Goal: Check status: Check status

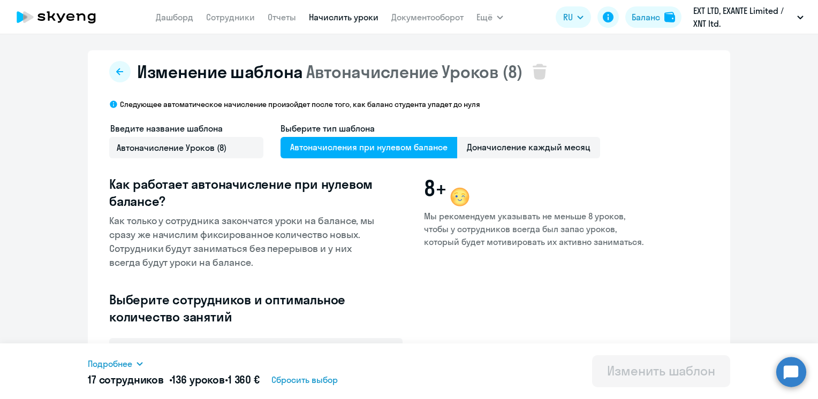
select select "30"
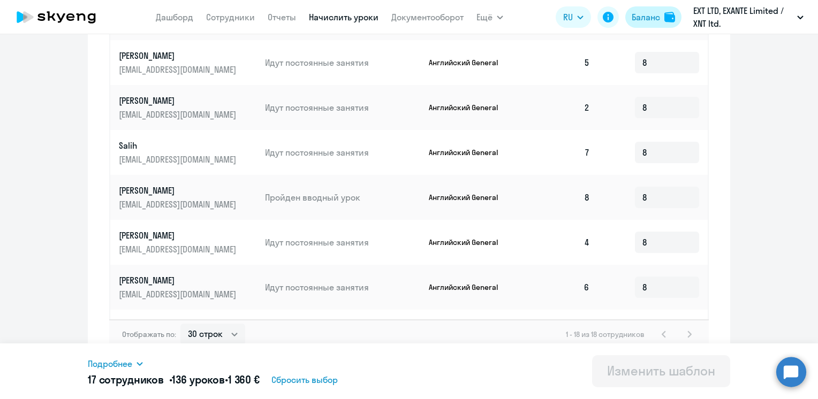
click at [632, 15] on div "Баланс" at bounding box center [645, 17] width 28 height 13
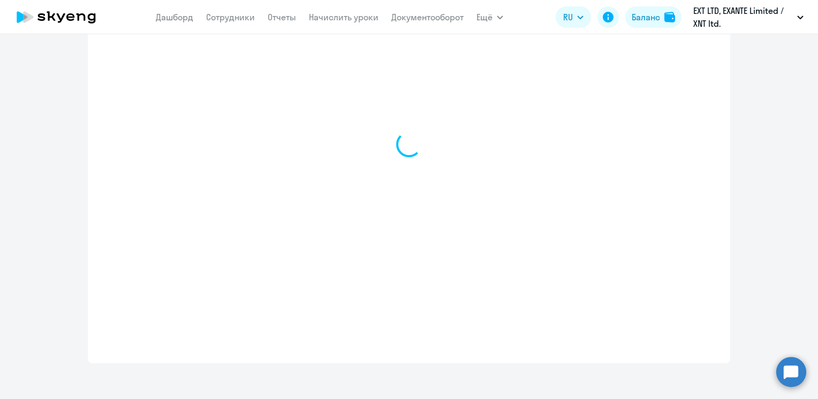
select select "english_adult_not_native_speaker"
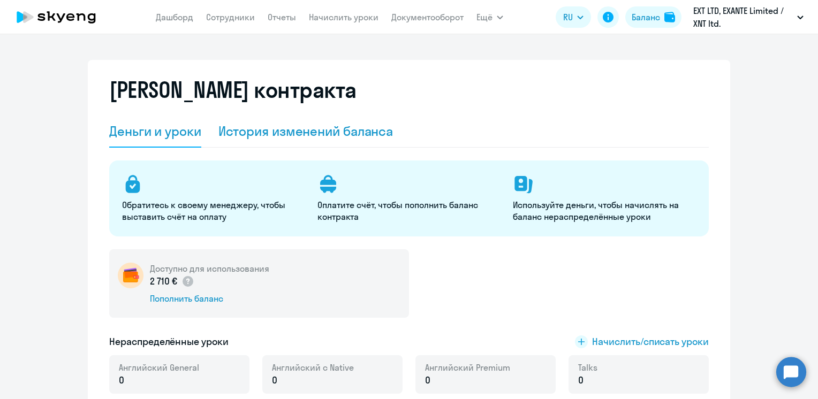
click at [250, 132] on div "История изменений баланса" at bounding box center [305, 131] width 175 height 17
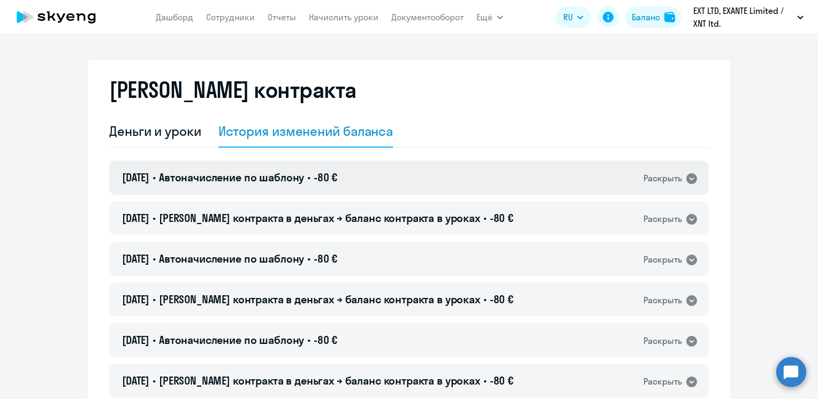
click at [246, 177] on span "Автоначисление по шаблону" at bounding box center [231, 177] width 145 height 13
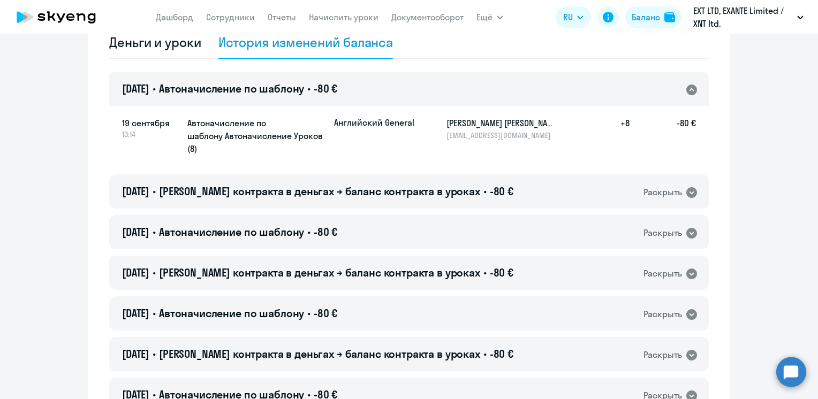
scroll to position [107, 0]
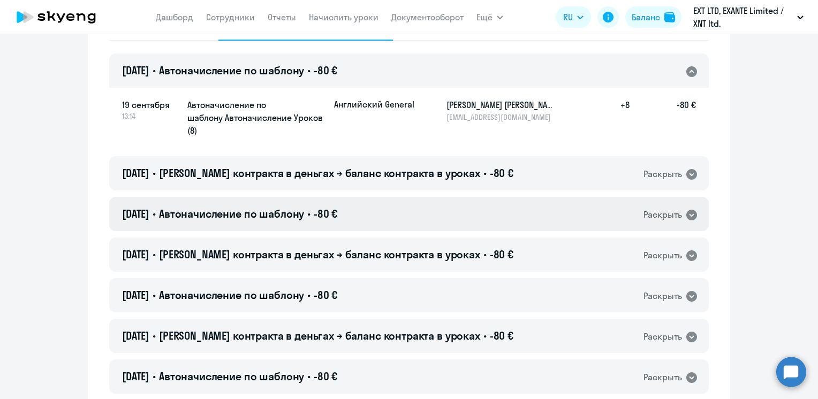
click at [246, 210] on span "Автоначисление по шаблону" at bounding box center [231, 213] width 145 height 13
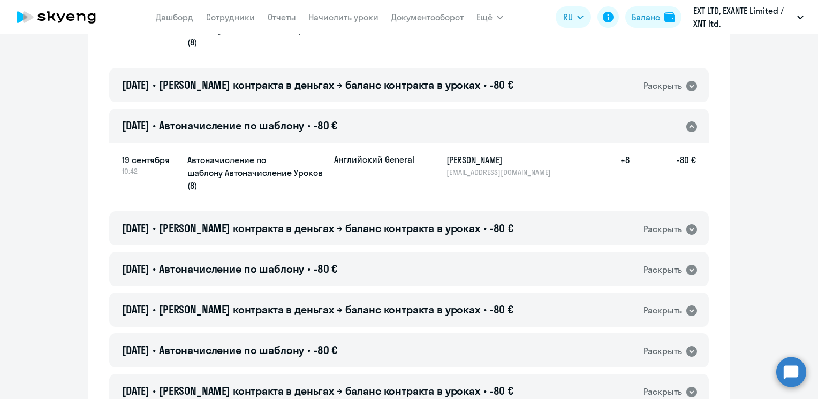
scroll to position [214, 0]
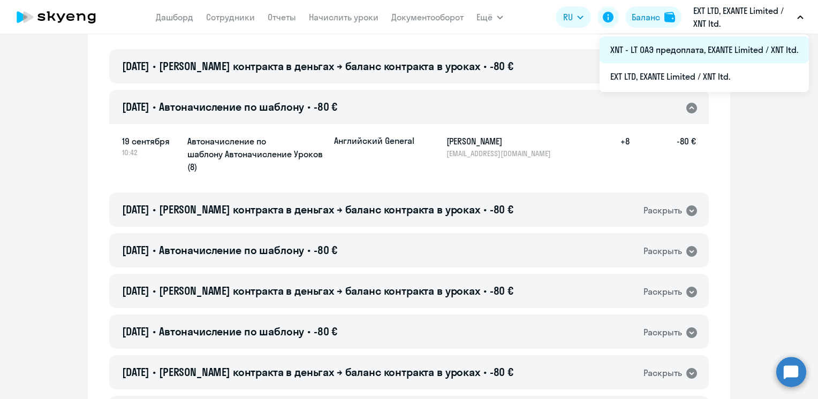
click at [653, 54] on li "XNT - LT ОАЭ предоплата, ‎EXANTE Limited / XNT ltd." at bounding box center [703, 49] width 209 height 27
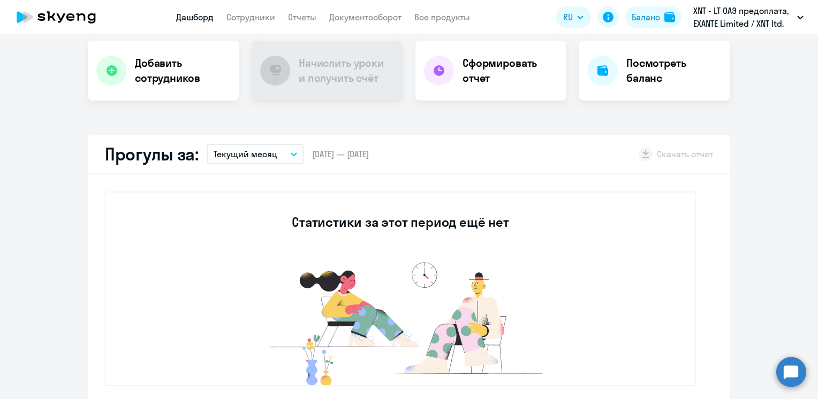
scroll to position [310, 0]
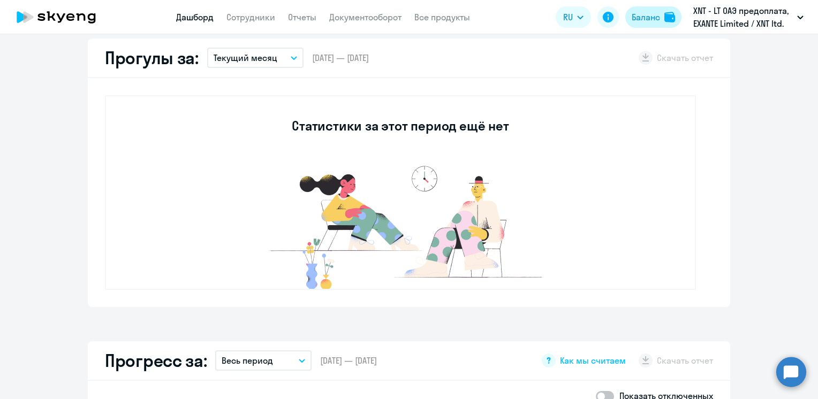
click at [661, 14] on button "Баланс" at bounding box center [653, 16] width 56 height 21
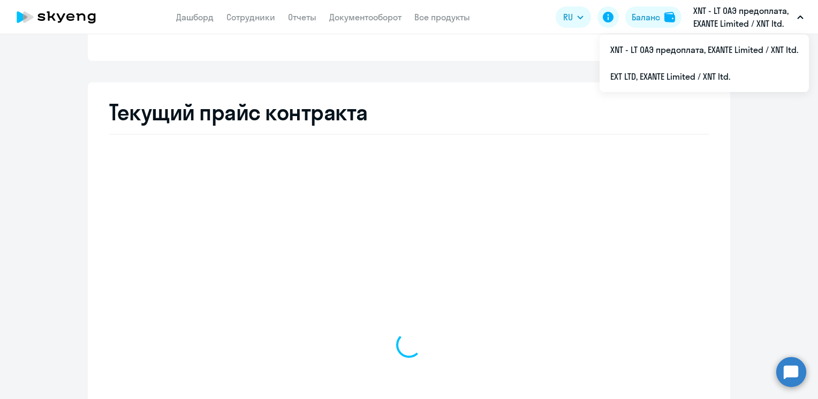
scroll to position [362, 0]
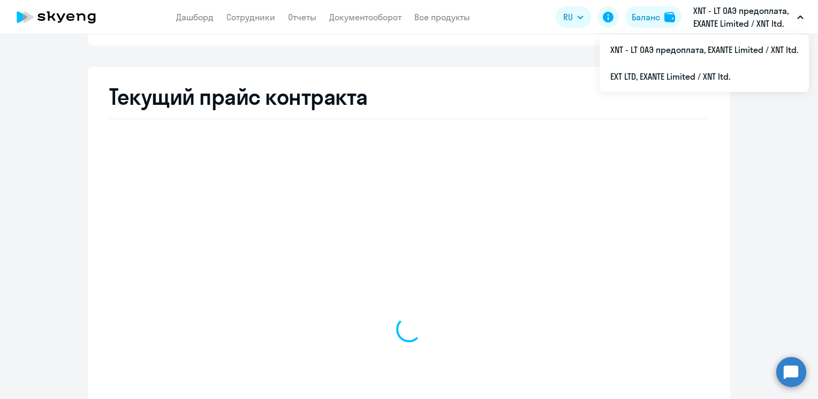
select select "english_adult_not_native_speaker"
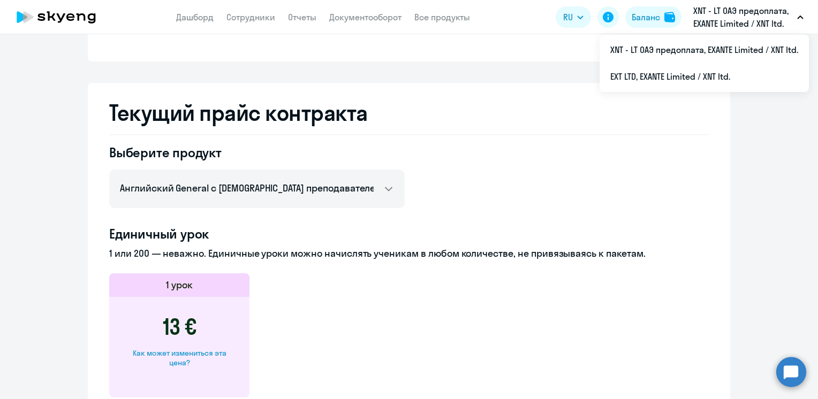
click at [712, 14] on p "XNT - LT ОАЭ предоплата, ‎EXANTE Limited / XNT ltd." at bounding box center [743, 17] width 100 height 26
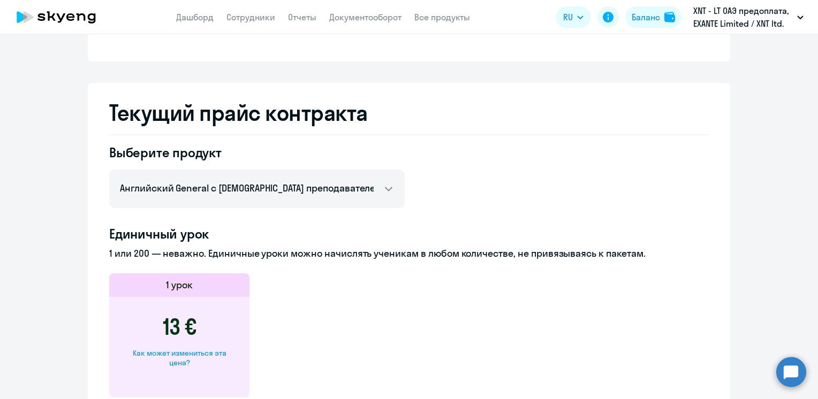
click at [723, 19] on p "XNT - LT ОАЭ предоплата, ‎EXANTE Limited / XNT ltd." at bounding box center [743, 17] width 100 height 26
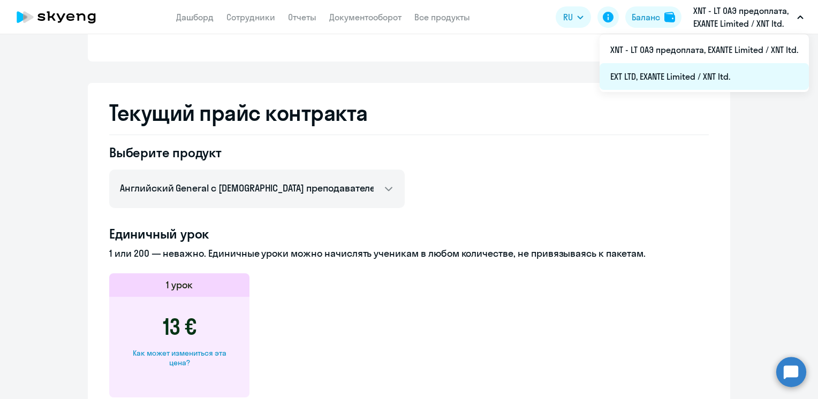
click at [701, 75] on li "EXT LTD, ‎EXANTE Limited / XNT ltd." at bounding box center [703, 76] width 209 height 27
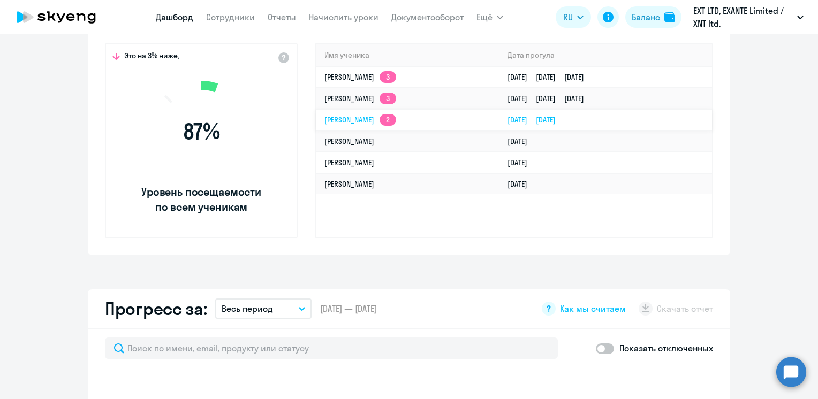
select select "30"
